Goal: Task Accomplishment & Management: Manage account settings

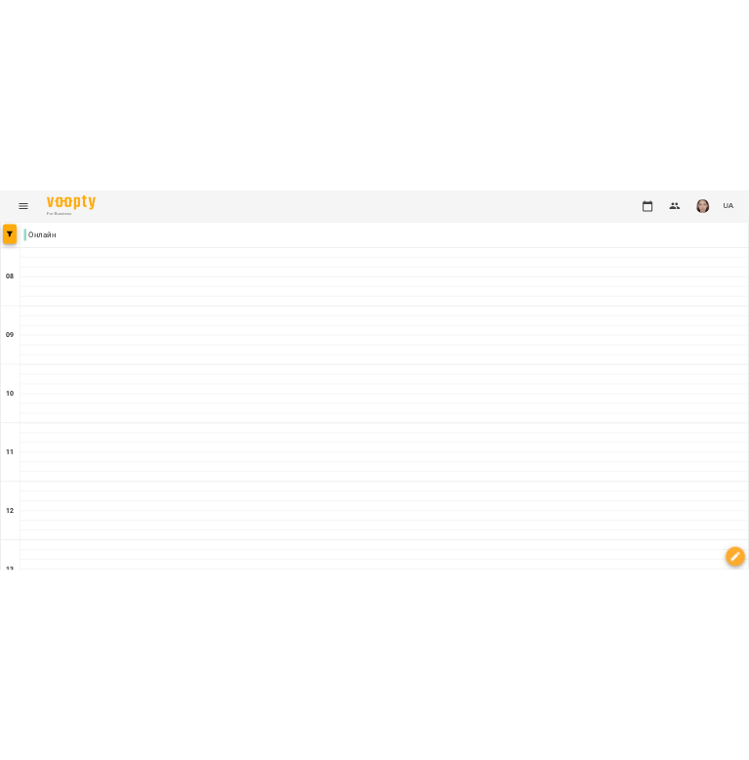
scroll to position [1067, 0]
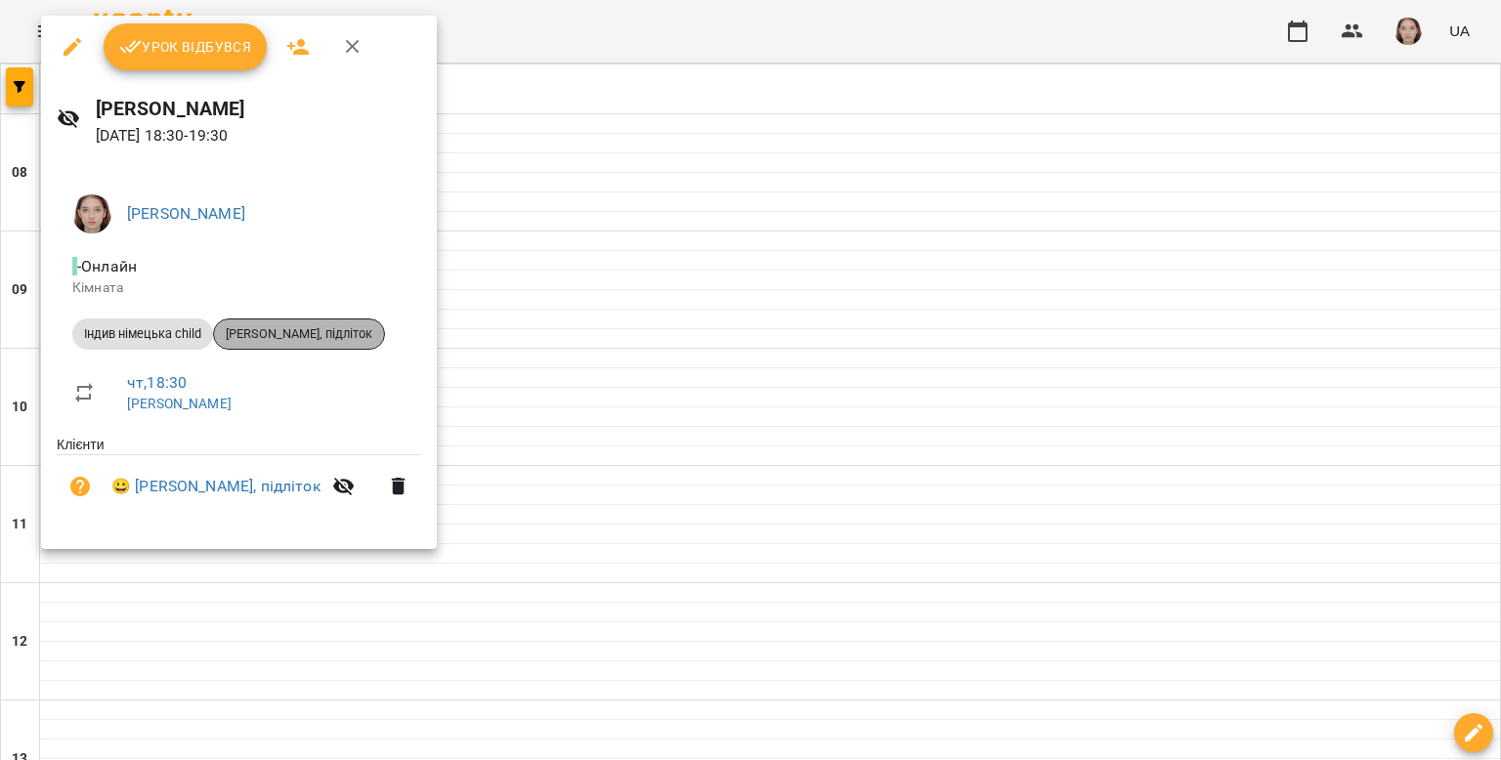
click at [335, 337] on span "[PERSON_NAME], підліток" at bounding box center [299, 334] width 170 height 18
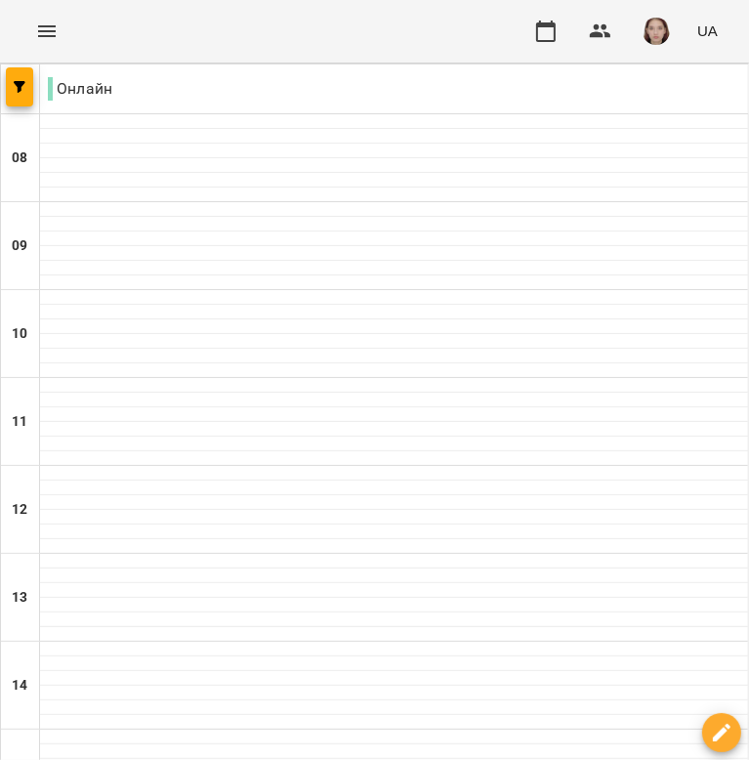
scroll to position [684, 0]
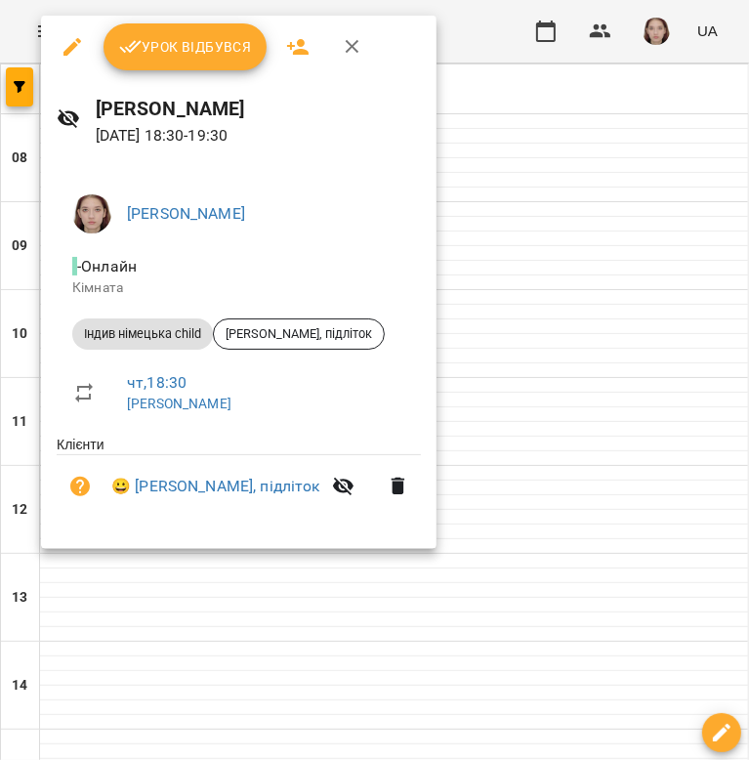
click at [171, 44] on span "Урок відбувся" at bounding box center [185, 46] width 133 height 23
